Goal: Information Seeking & Learning: Learn about a topic

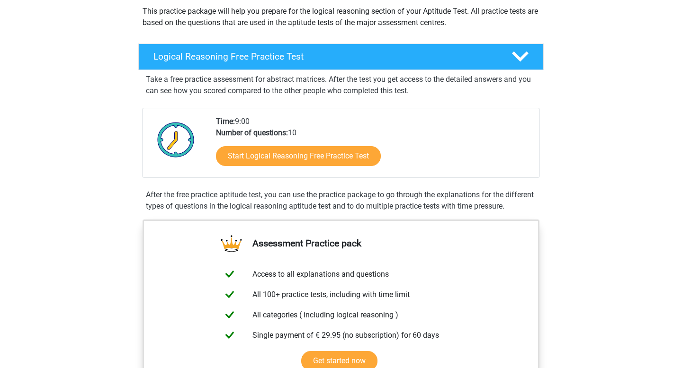
scroll to position [124, 0]
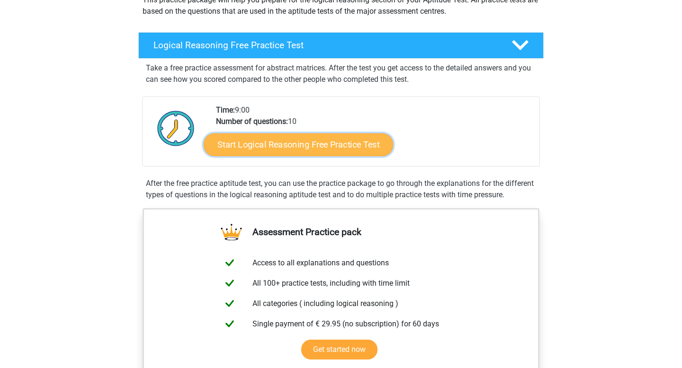
click at [261, 143] on link "Start Logical Reasoning Free Practice Test" at bounding box center [298, 144] width 189 height 23
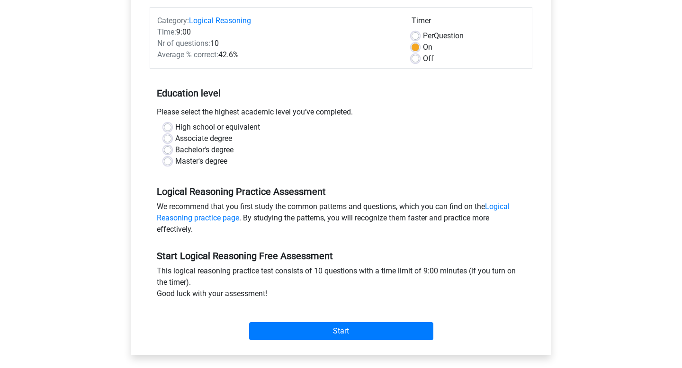
scroll to position [129, 0]
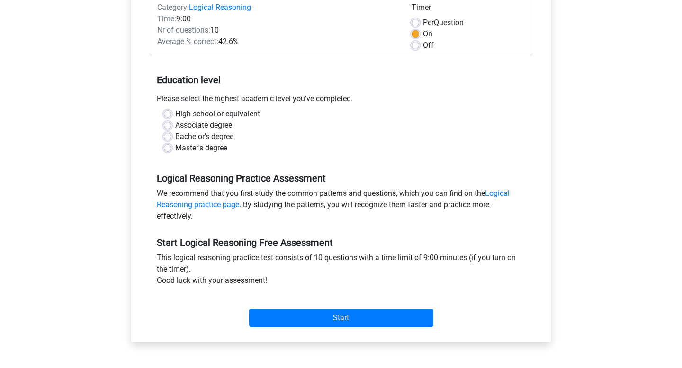
click at [175, 149] on label "Master's degree" at bounding box center [201, 148] width 52 height 11
click at [170, 149] on input "Master's degree" at bounding box center [168, 147] width 8 height 9
radio input "true"
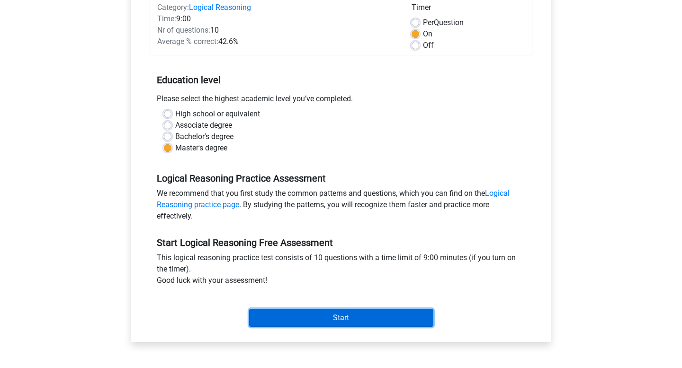
click at [311, 310] on input "Start" at bounding box center [341, 318] width 184 height 18
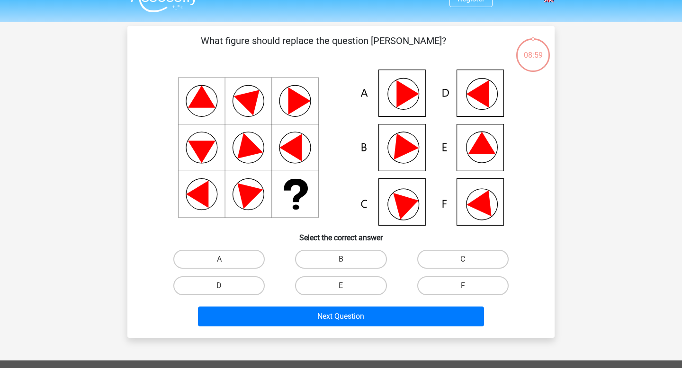
scroll to position [21, 0]
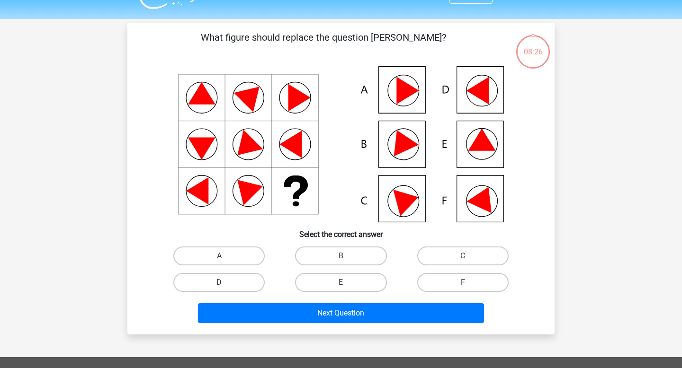
click at [127, 161] on div "What figure should replace the question mark?" at bounding box center [340, 179] width 427 height 312
click at [249, 262] on label "A" at bounding box center [218, 256] width 91 height 19
click at [225, 262] on input "A" at bounding box center [222, 259] width 6 height 6
radio input "true"
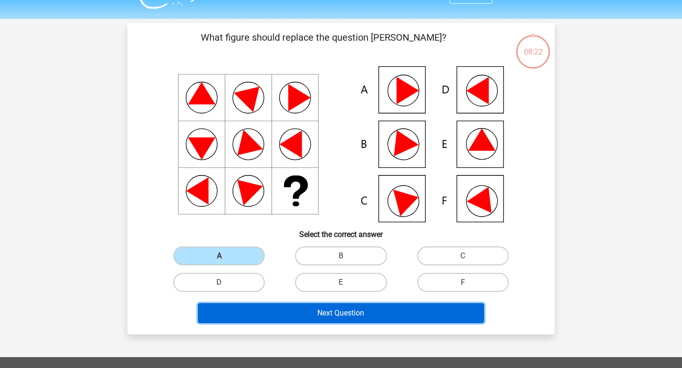
click at [268, 309] on button "Next Question" at bounding box center [341, 313] width 286 height 20
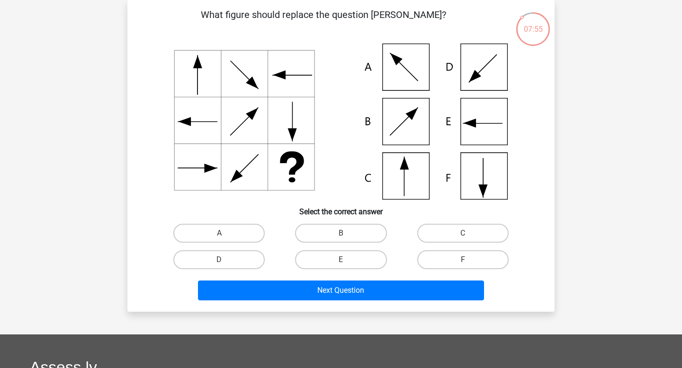
scroll to position [45, 0]
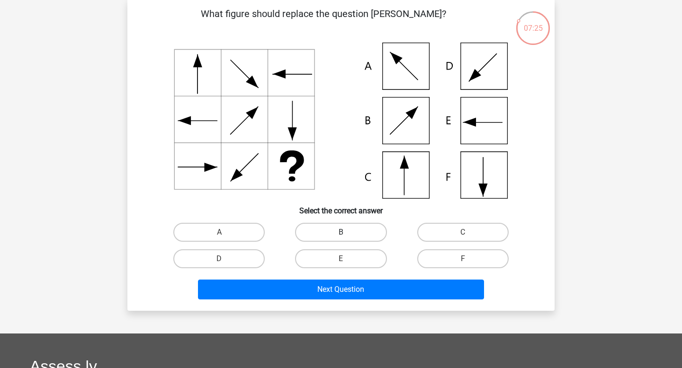
click at [354, 233] on label "B" at bounding box center [340, 232] width 91 height 19
click at [347, 233] on input "B" at bounding box center [344, 235] width 6 height 6
radio input "true"
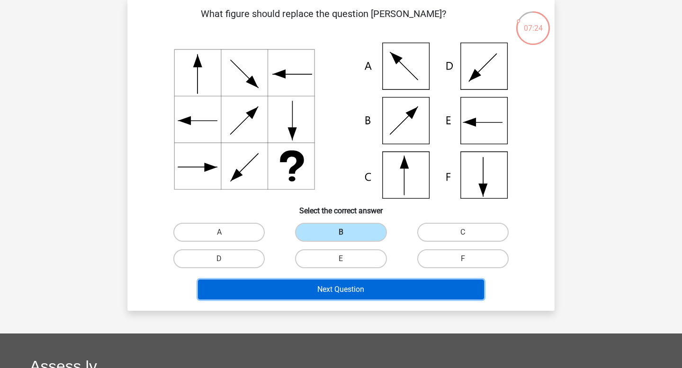
click at [321, 294] on button "Next Question" at bounding box center [341, 290] width 286 height 20
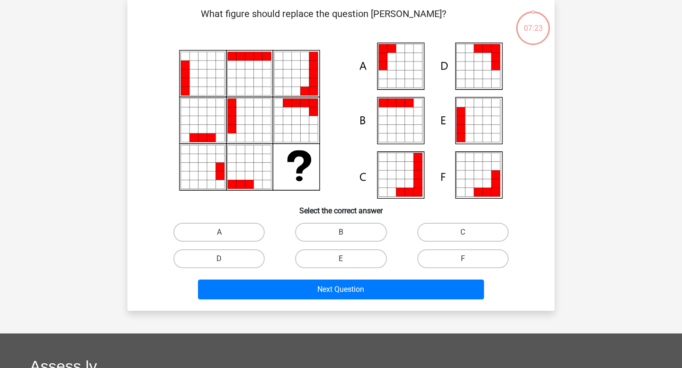
scroll to position [44, 0]
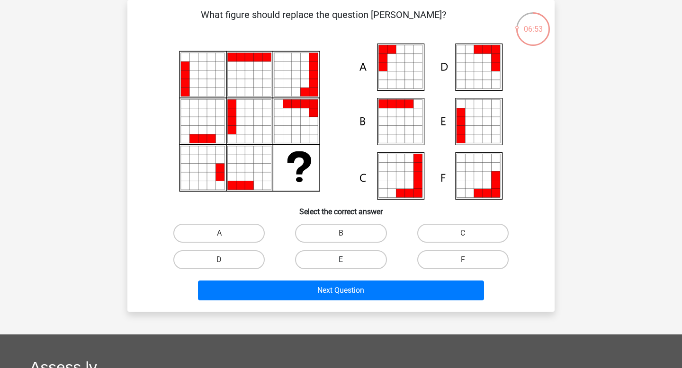
click at [329, 266] on label "E" at bounding box center [340, 259] width 91 height 19
click at [341, 266] on input "E" at bounding box center [344, 263] width 6 height 6
radio input "true"
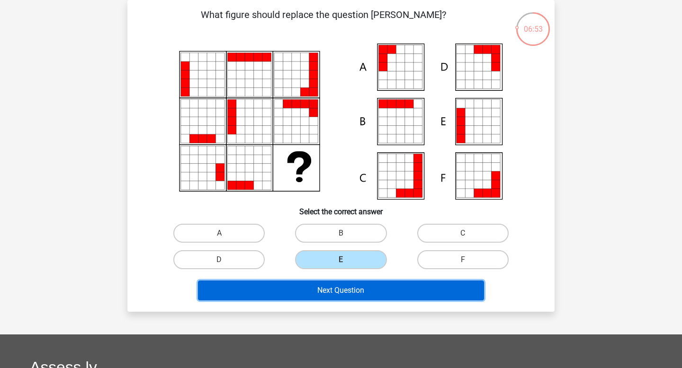
click at [301, 293] on button "Next Question" at bounding box center [341, 291] width 286 height 20
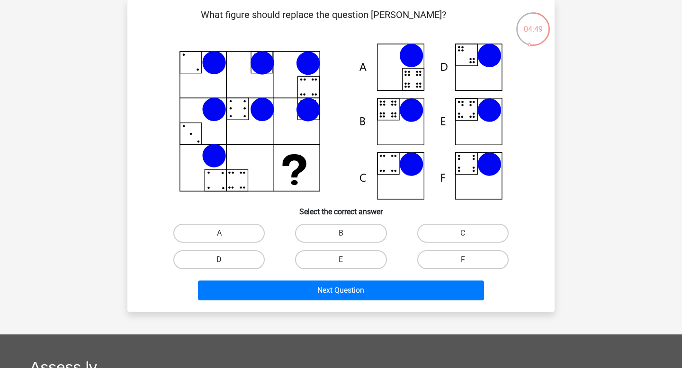
click at [256, 265] on label "D" at bounding box center [218, 259] width 91 height 19
click at [225, 265] on input "D" at bounding box center [222, 263] width 6 height 6
radio input "true"
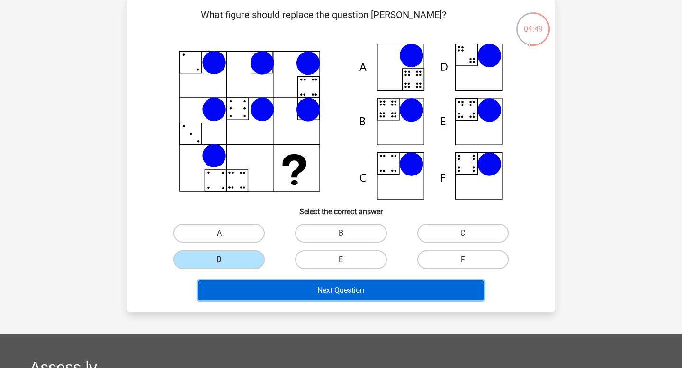
click at [284, 293] on button "Next Question" at bounding box center [341, 291] width 286 height 20
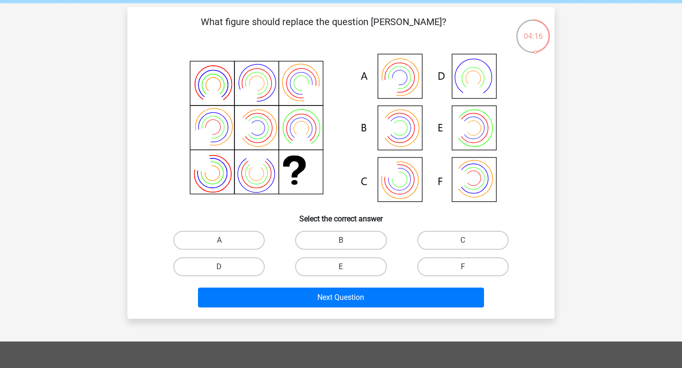
scroll to position [36, 0]
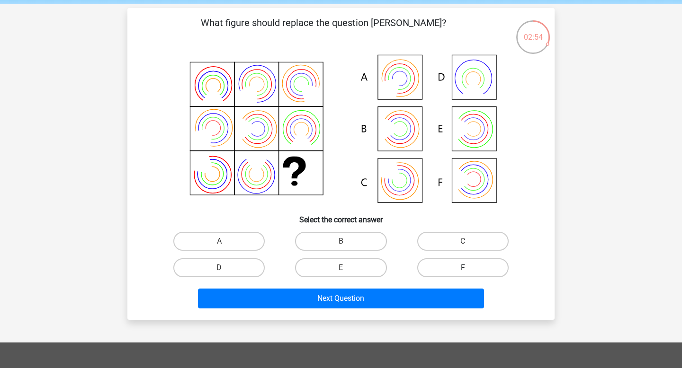
click at [473, 259] on label "F" at bounding box center [462, 268] width 91 height 19
click at [469, 268] on input "F" at bounding box center [466, 271] width 6 height 6
radio input "true"
click at [431, 286] on div "Next Question" at bounding box center [341, 296] width 397 height 31
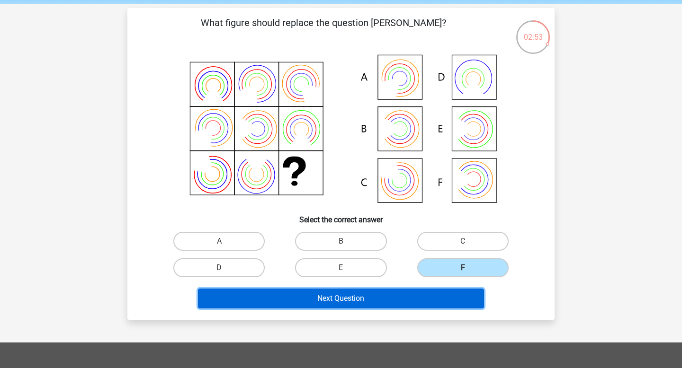
click at [417, 300] on button "Next Question" at bounding box center [341, 299] width 286 height 20
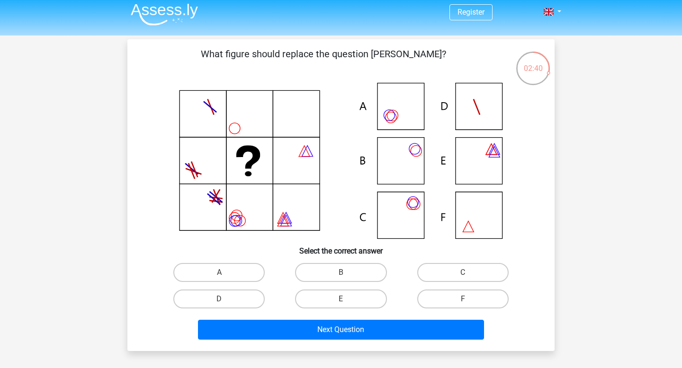
scroll to position [5, 0]
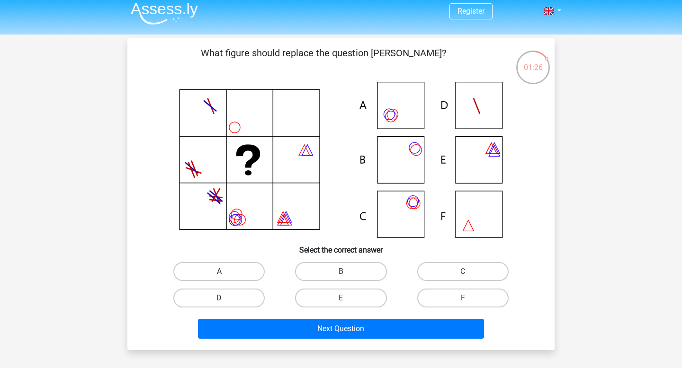
click at [363, 216] on icon at bounding box center [341, 160] width 382 height 156
click at [434, 272] on label "C" at bounding box center [462, 271] width 91 height 19
click at [463, 272] on input "C" at bounding box center [466, 275] width 6 height 6
radio input "true"
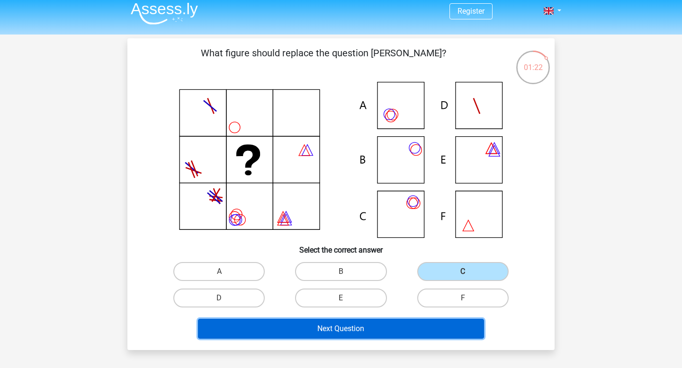
click at [360, 331] on button "Next Question" at bounding box center [341, 329] width 286 height 20
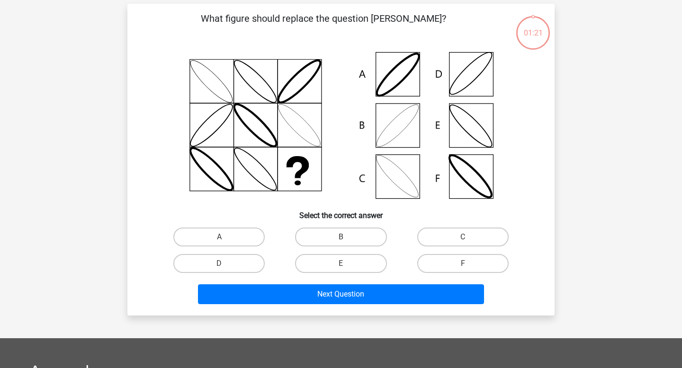
scroll to position [44, 0]
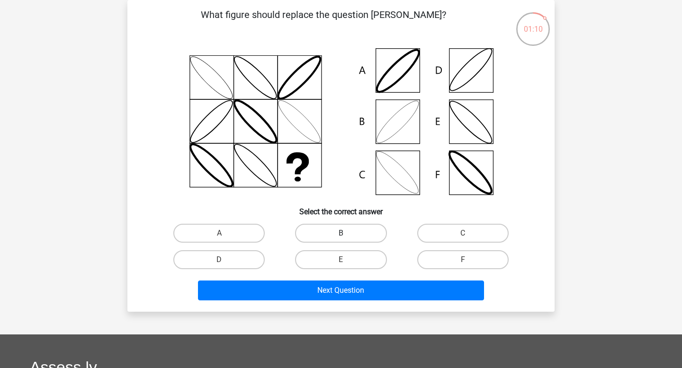
click at [334, 229] on label "B" at bounding box center [340, 233] width 91 height 19
click at [341, 233] on input "B" at bounding box center [344, 236] width 6 height 6
radio input "true"
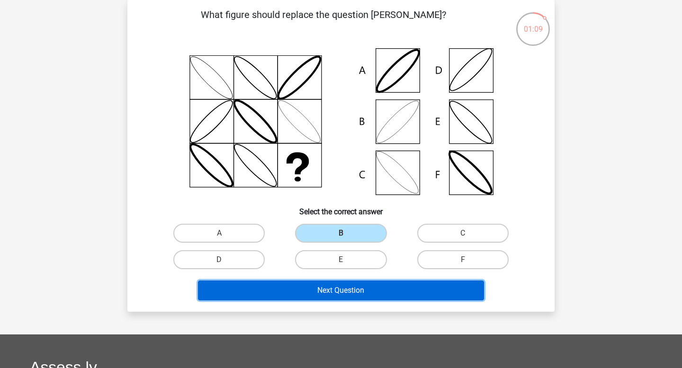
click at [319, 294] on button "Next Question" at bounding box center [341, 291] width 286 height 20
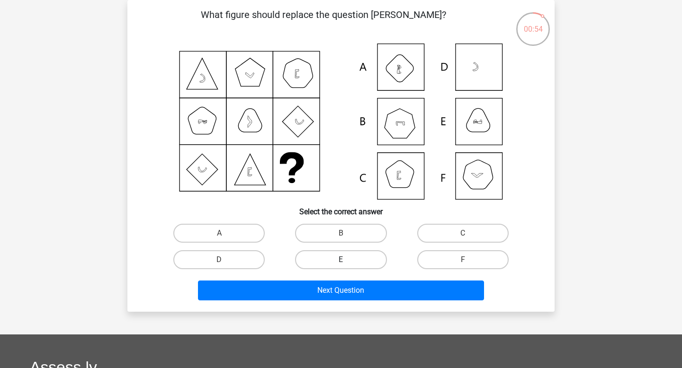
click at [320, 261] on label "E" at bounding box center [340, 259] width 91 height 19
click at [341, 261] on input "E" at bounding box center [344, 263] width 6 height 6
radio input "true"
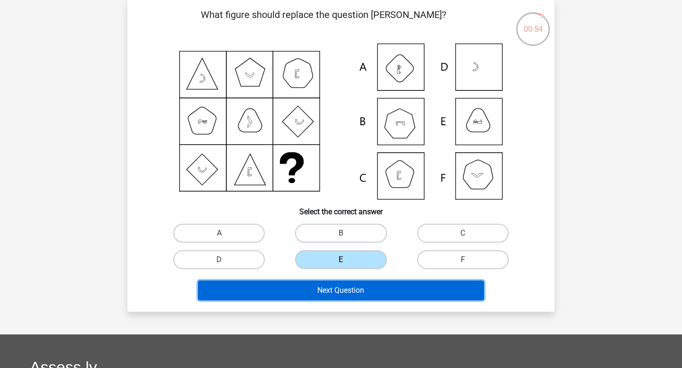
click at [316, 287] on button "Next Question" at bounding box center [341, 291] width 286 height 20
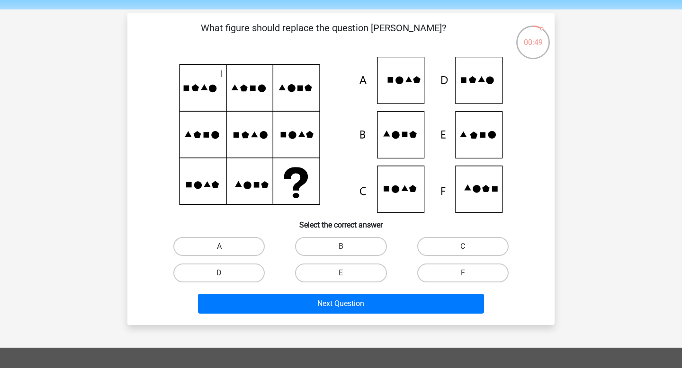
scroll to position [31, 0]
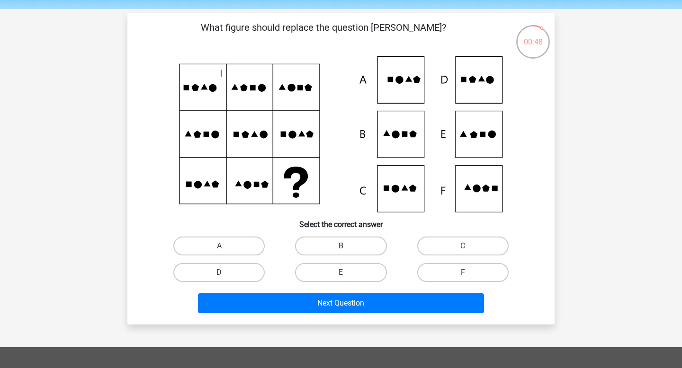
click at [314, 238] on label "B" at bounding box center [340, 246] width 91 height 19
click at [341, 246] on input "B" at bounding box center [344, 249] width 6 height 6
radio input "true"
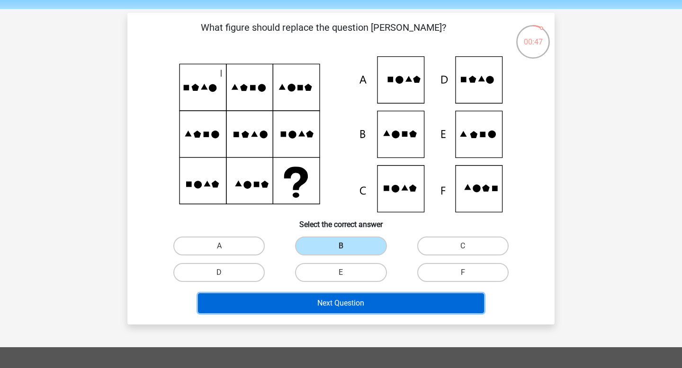
click at [304, 299] on button "Next Question" at bounding box center [341, 304] width 286 height 20
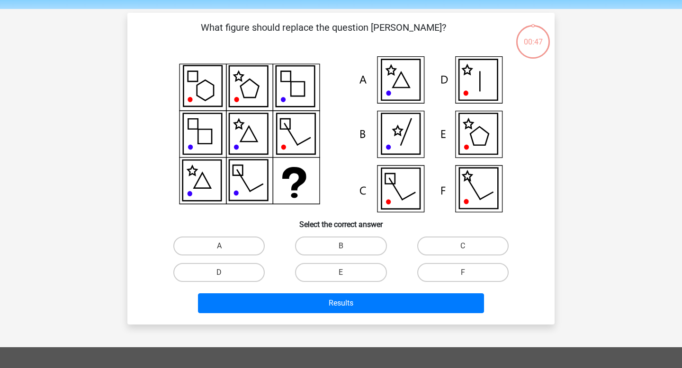
scroll to position [44, 0]
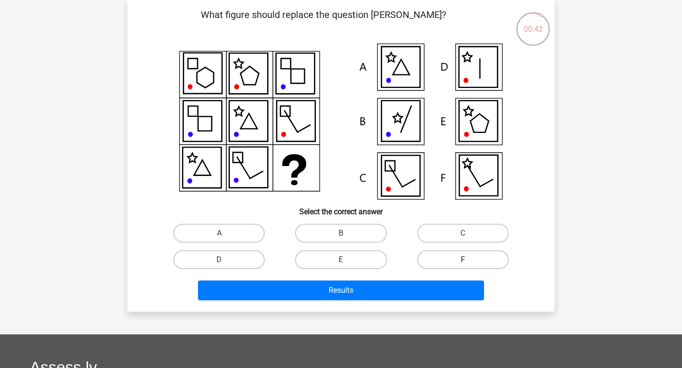
click at [451, 262] on label "F" at bounding box center [462, 259] width 91 height 19
click at [463, 262] on input "F" at bounding box center [466, 263] width 6 height 6
radio input "true"
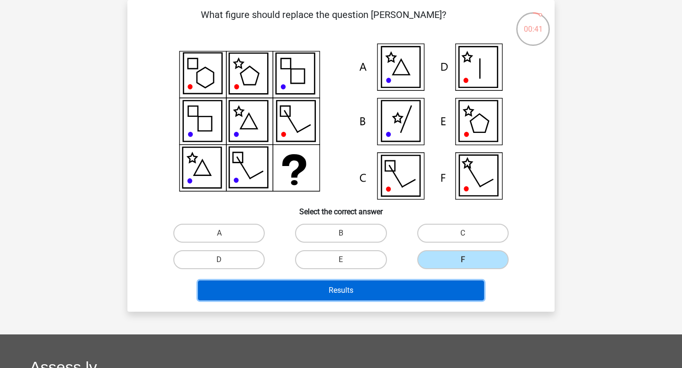
click at [423, 291] on button "Results" at bounding box center [341, 291] width 286 height 20
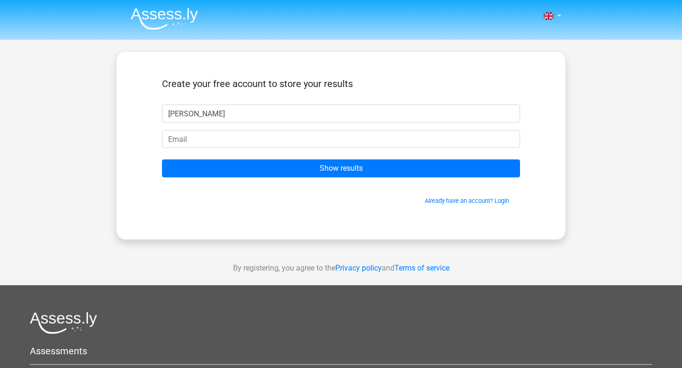
type input "Aaron"
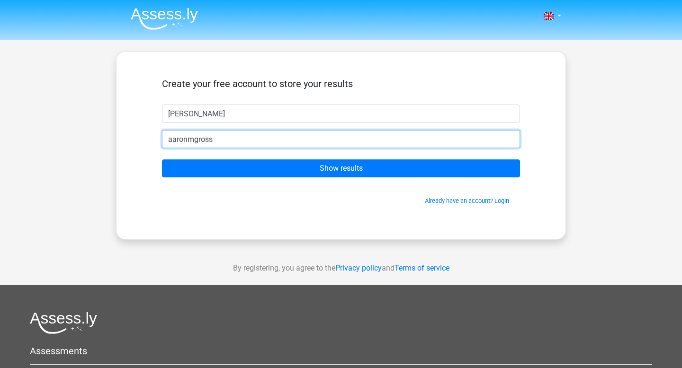
type input "aaronmgross+aua@gmail.com"
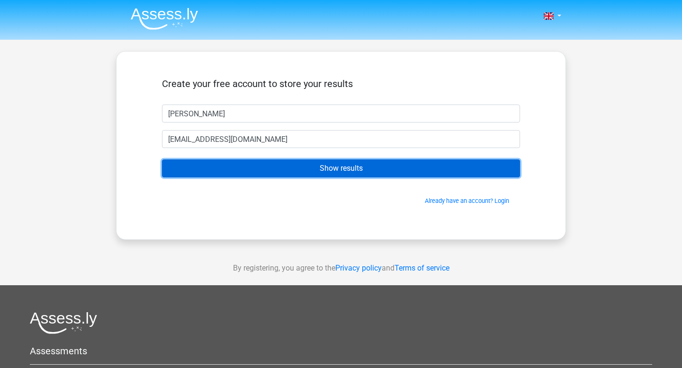
click at [264, 168] on input "Show results" at bounding box center [341, 169] width 358 height 18
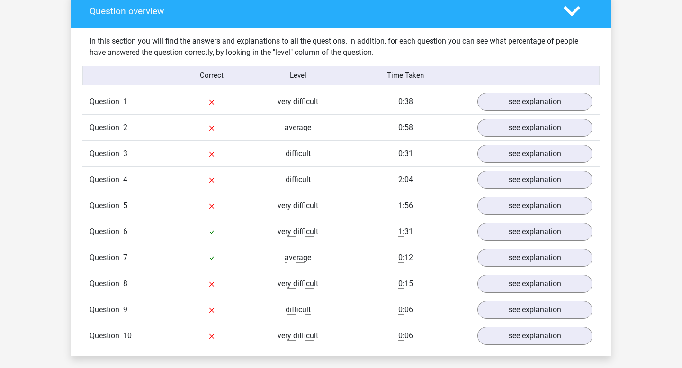
scroll to position [706, 0]
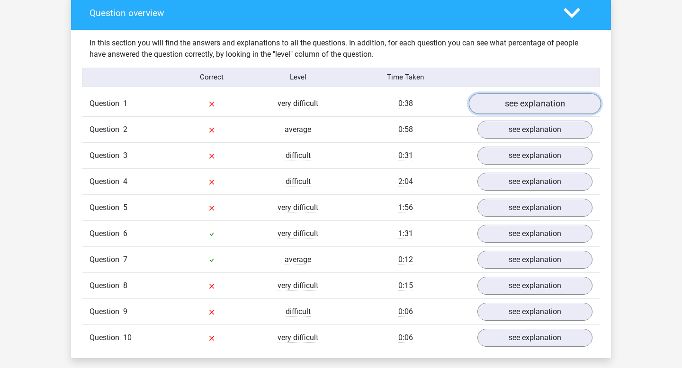
click at [516, 106] on link "see explanation" at bounding box center [535, 103] width 132 height 21
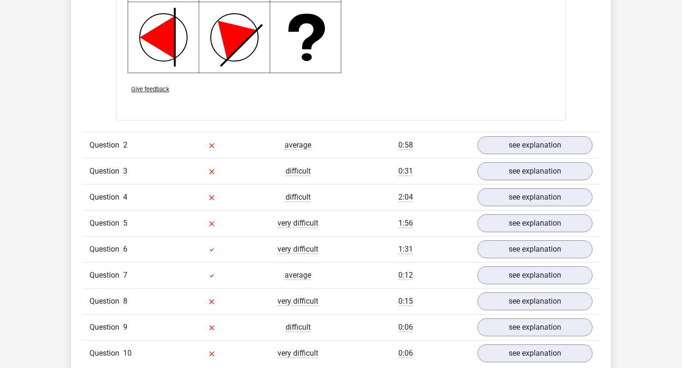
scroll to position [1299, 0]
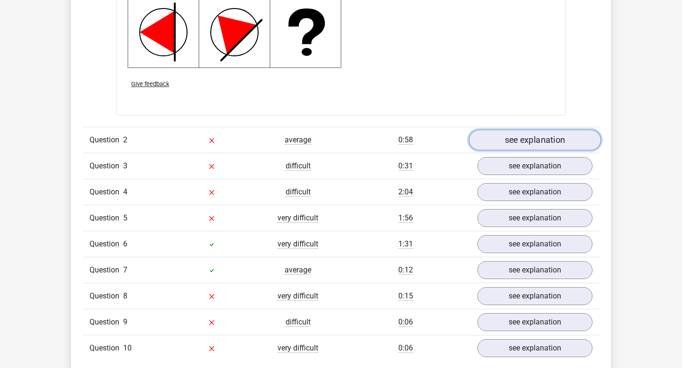
click at [511, 144] on link "see explanation" at bounding box center [535, 140] width 132 height 21
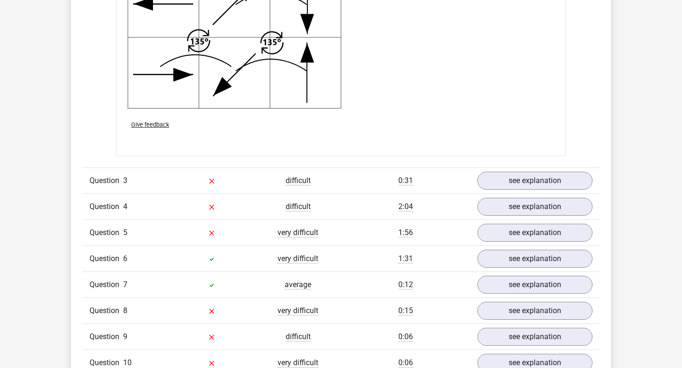
scroll to position [1873, 0]
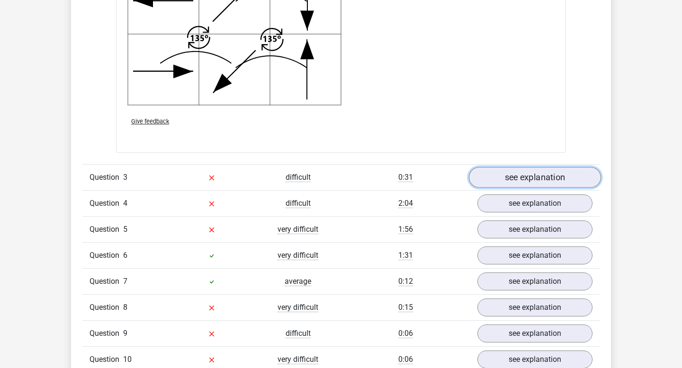
click at [496, 178] on link "see explanation" at bounding box center [535, 177] width 132 height 21
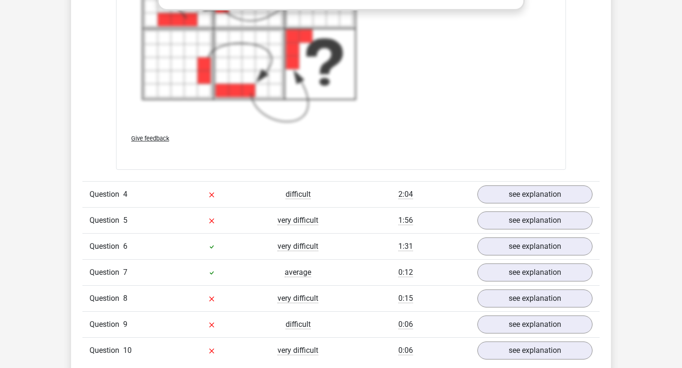
scroll to position [2595, 0]
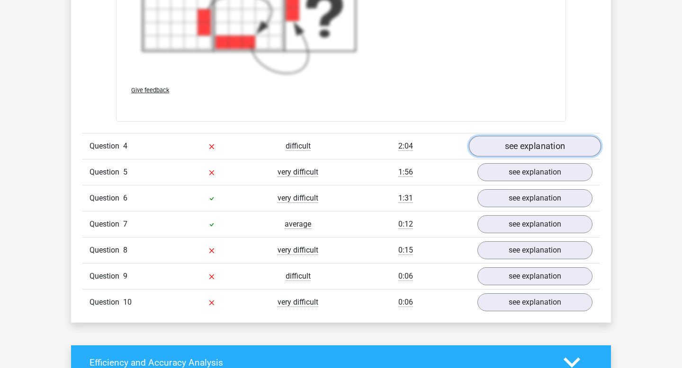
click at [500, 152] on link "see explanation" at bounding box center [535, 146] width 132 height 21
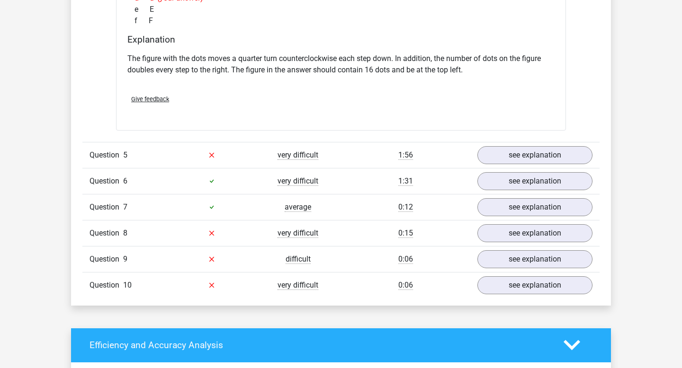
scroll to position [3005, 0]
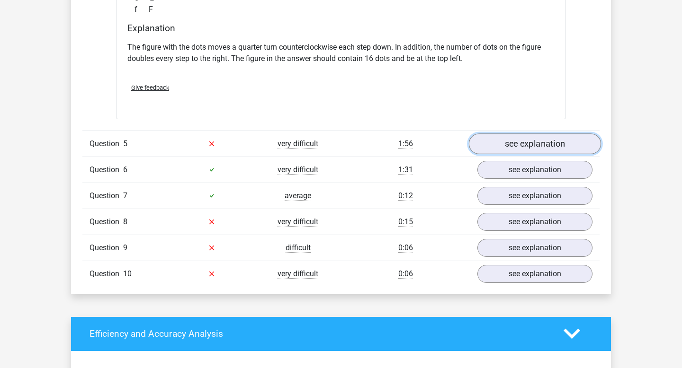
click at [503, 144] on link "see explanation" at bounding box center [535, 144] width 132 height 21
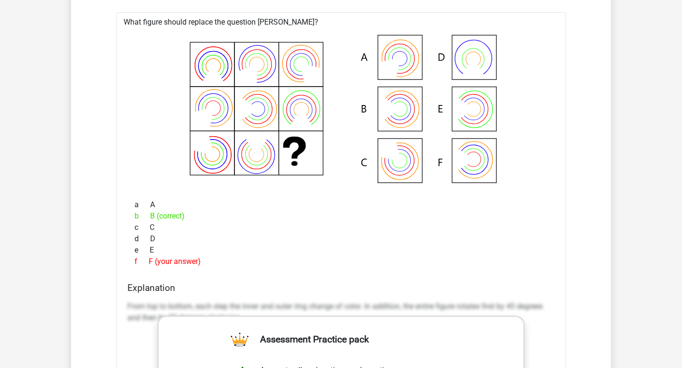
scroll to position [3160, 0]
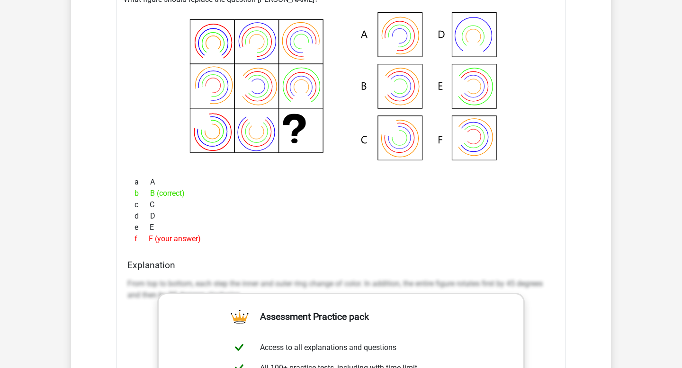
click at [314, 281] on p "From top to bottom, each step the inner and outer ring change of color. In addi…" at bounding box center [340, 289] width 427 height 23
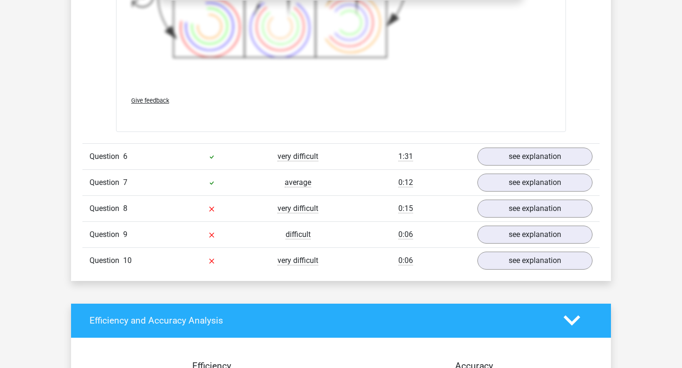
scroll to position [3653, 0]
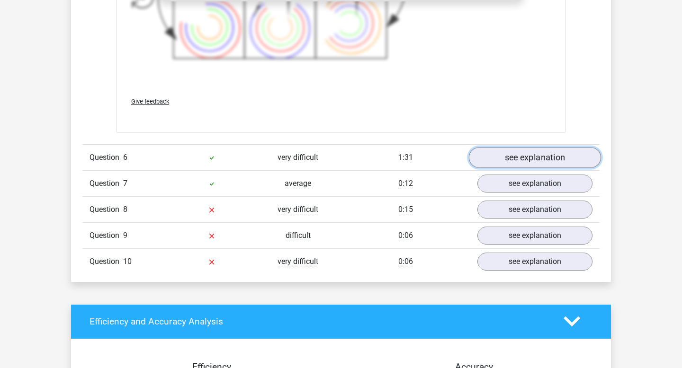
click at [504, 163] on link "see explanation" at bounding box center [535, 157] width 132 height 21
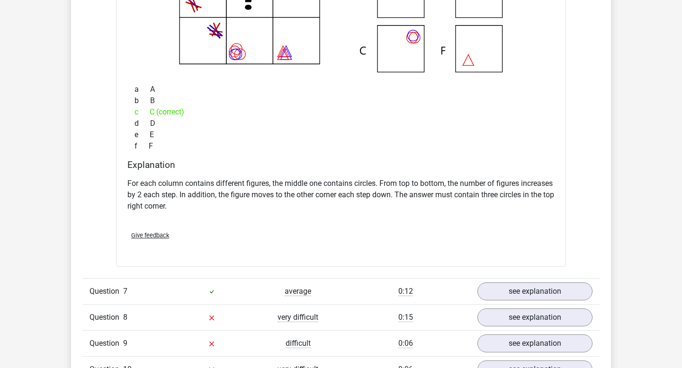
scroll to position [4068, 0]
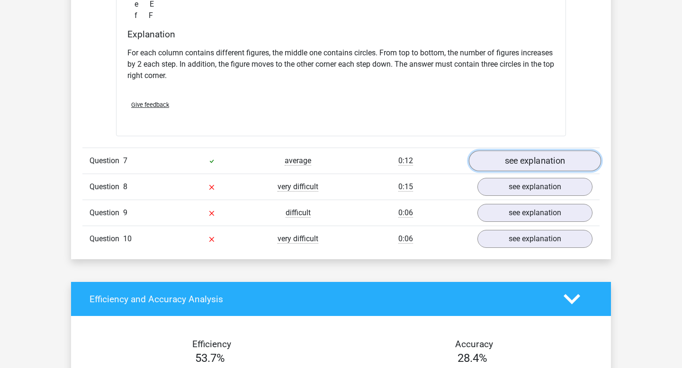
click at [519, 167] on link "see explanation" at bounding box center [535, 161] width 132 height 21
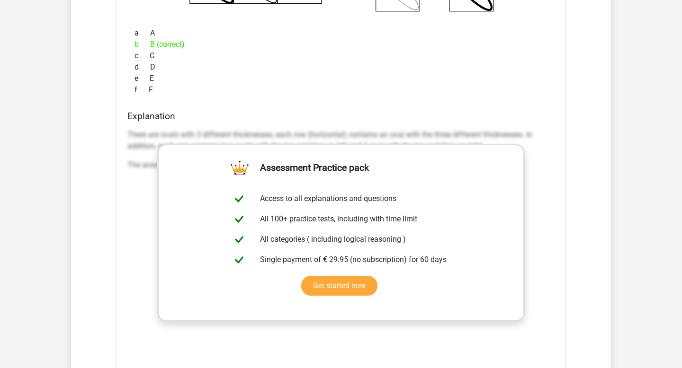
scroll to position [4582, 0]
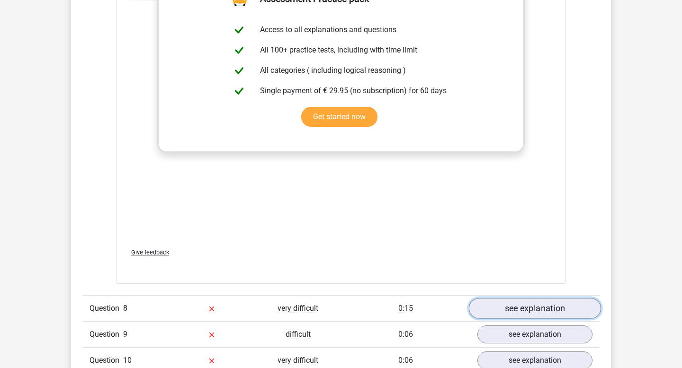
click at [505, 305] on link "see explanation" at bounding box center [535, 308] width 132 height 21
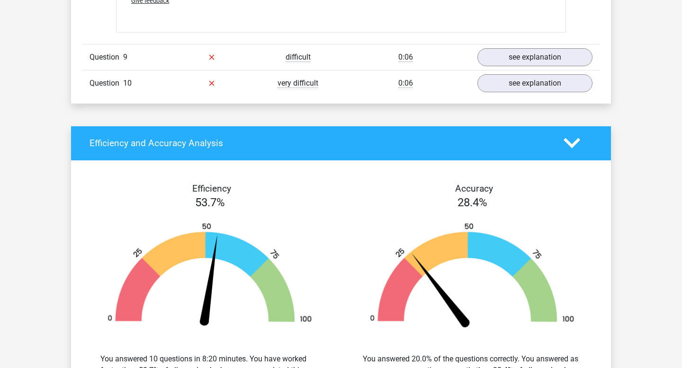
scroll to position [5241, 0]
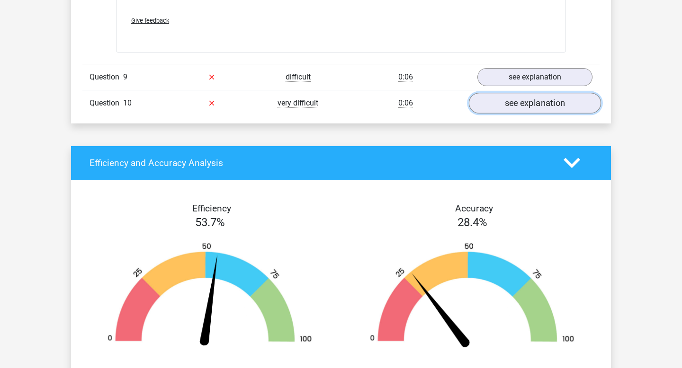
click at [538, 101] on link "see explanation" at bounding box center [535, 103] width 132 height 21
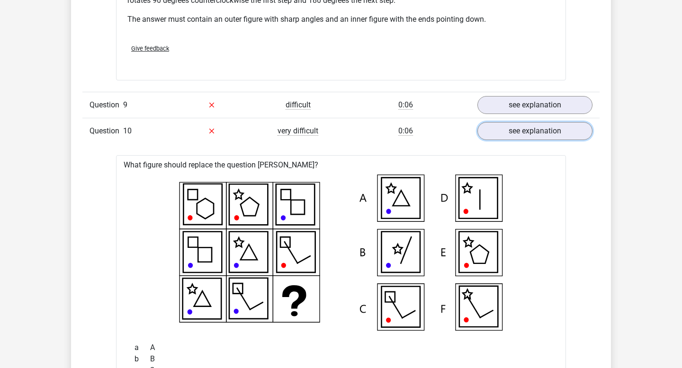
scroll to position [5211, 0]
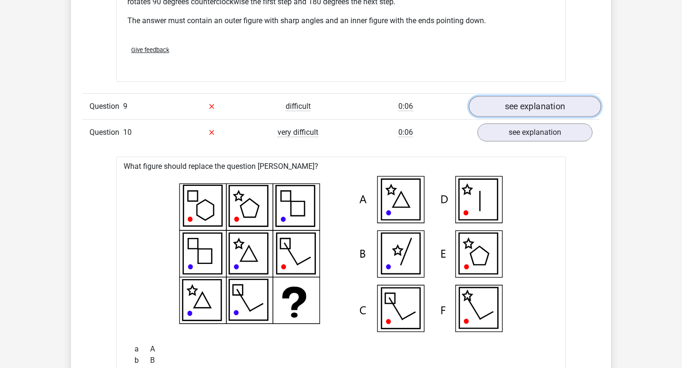
click at [524, 107] on link "see explanation" at bounding box center [535, 106] width 132 height 21
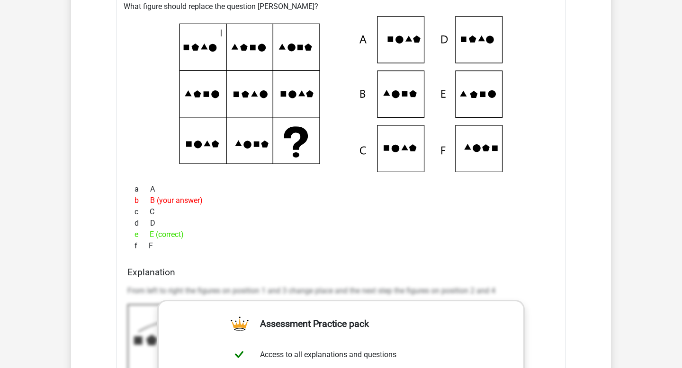
scroll to position [5320, 0]
